Goal: Task Accomplishment & Management: Manage account settings

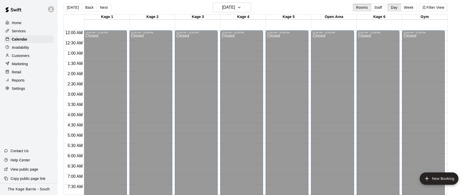
scroll to position [325, 0]
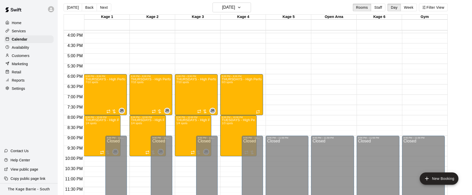
click at [28, 32] on div "Services" at bounding box center [28, 31] width 49 height 8
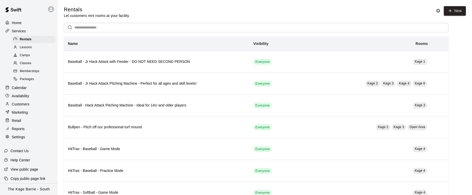
click at [36, 47] on div "Lessons" at bounding box center [33, 47] width 43 height 7
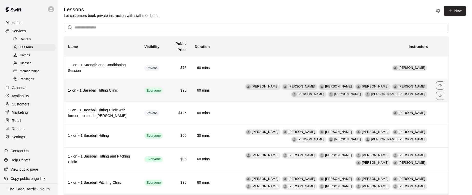
click at [125, 98] on th "1- on - 1 Baseball Hitting Clinic" at bounding box center [102, 90] width 76 height 23
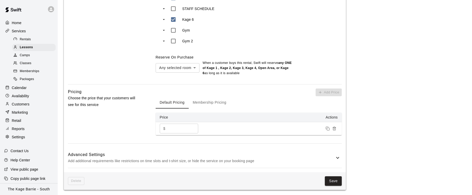
scroll to position [472, 0]
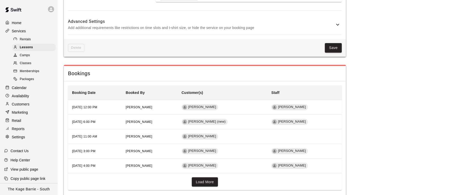
click at [337, 22] on icon at bounding box center [337, 25] width 6 height 6
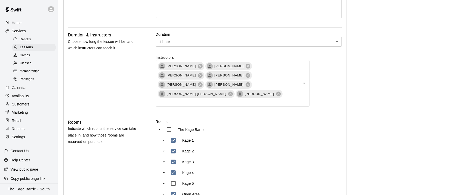
scroll to position [0, 0]
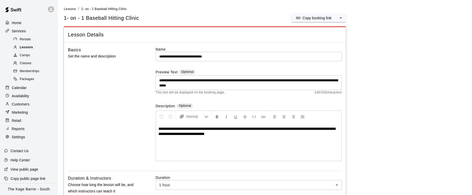
click at [35, 49] on div "Lessons" at bounding box center [33, 47] width 43 height 7
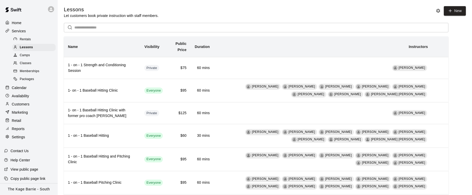
click at [22, 136] on p "Settings" at bounding box center [18, 136] width 13 height 5
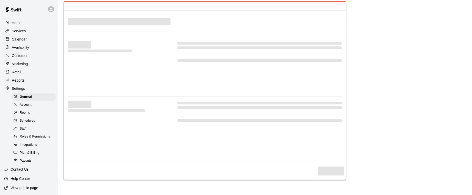
select select "**"
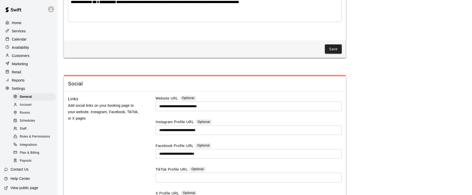
scroll to position [1191, 0]
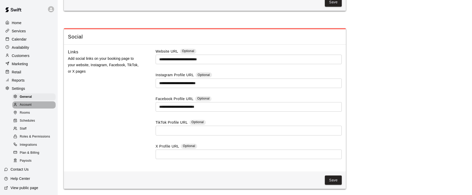
click at [33, 102] on div "Account" at bounding box center [33, 104] width 43 height 7
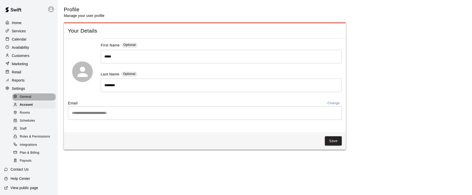
click at [39, 95] on div "General" at bounding box center [33, 96] width 43 height 7
select select "**"
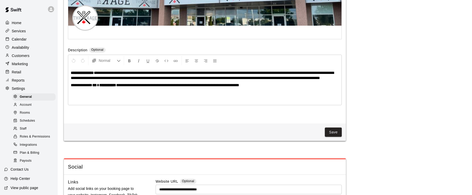
scroll to position [1051, 0]
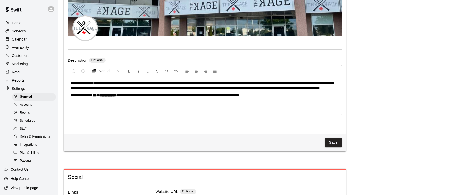
click at [37, 106] on div "Account" at bounding box center [33, 104] width 43 height 7
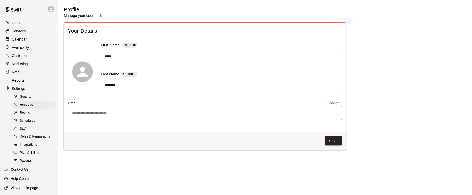
click at [33, 114] on div "Rooms" at bounding box center [33, 112] width 43 height 7
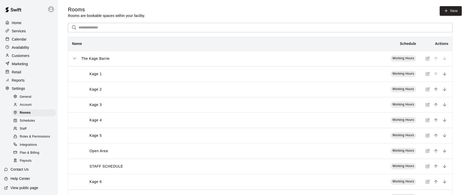
click at [34, 120] on span "Schedules" at bounding box center [27, 120] width 15 height 5
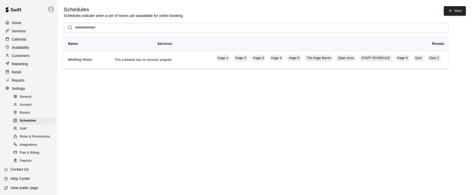
click at [32, 128] on div "Staff" at bounding box center [33, 128] width 43 height 7
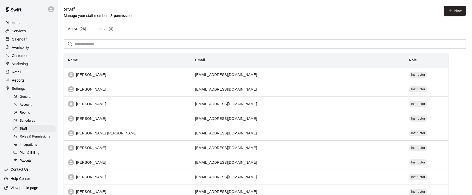
click at [42, 137] on span "Roles & Permissions" at bounding box center [35, 136] width 30 height 5
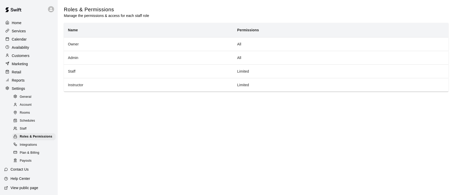
scroll to position [0, 0]
click at [47, 11] on div at bounding box center [52, 9] width 11 height 10
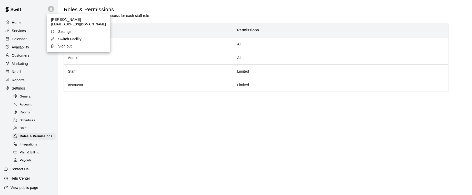
click at [76, 30] on div "Settings" at bounding box center [66, 31] width 33 height 5
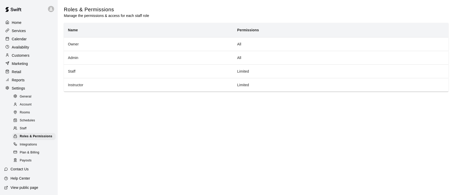
select select "**"
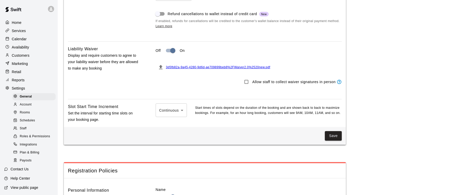
scroll to position [472, 0]
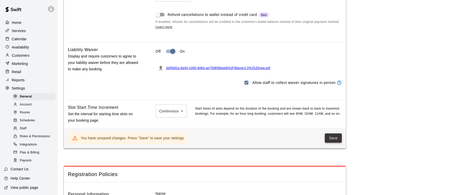
click at [335, 138] on button "Save" at bounding box center [333, 137] width 17 height 9
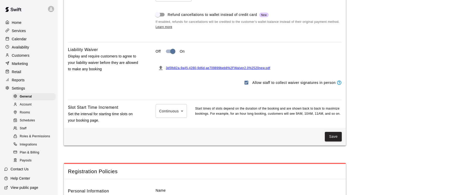
click at [199, 121] on div at bounding box center [236, 97] width 472 height 195
